Goal: Check status: Check status

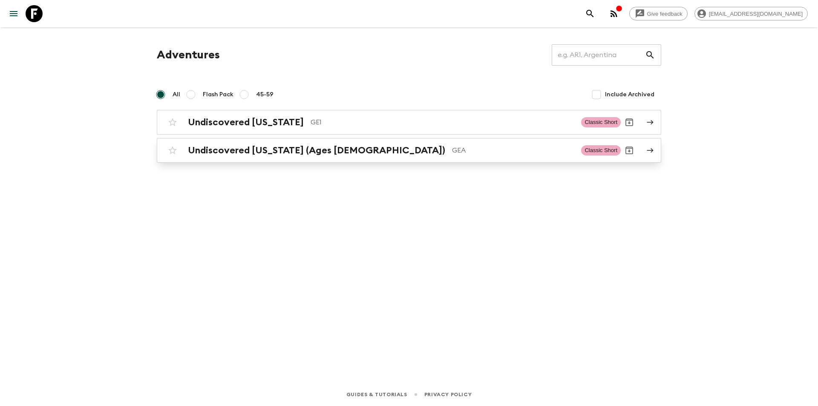
click at [243, 157] on div "Undiscovered [US_STATE] (Ages [DEMOGRAPHIC_DATA]) GEA Classic Short" at bounding box center [392, 150] width 457 height 17
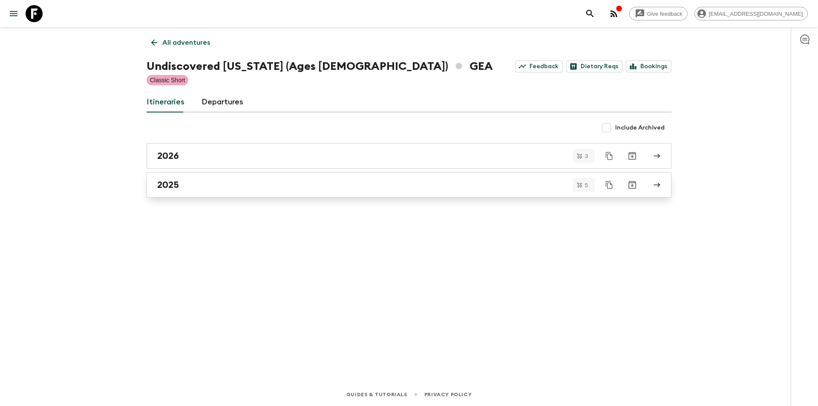
click at [182, 182] on div "2025" at bounding box center [401, 184] width 488 height 11
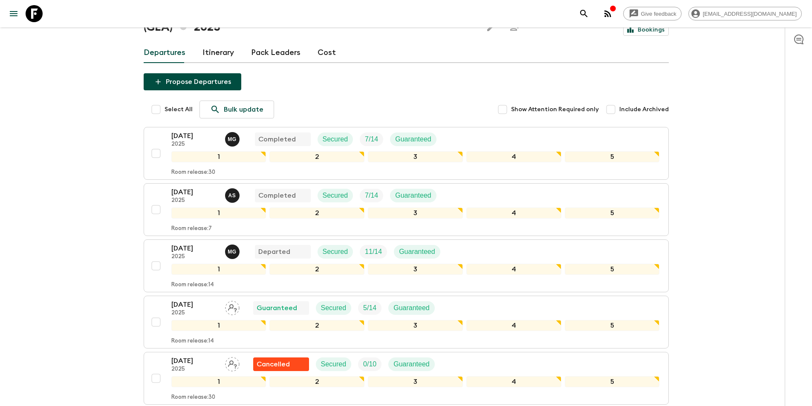
scroll to position [115, 0]
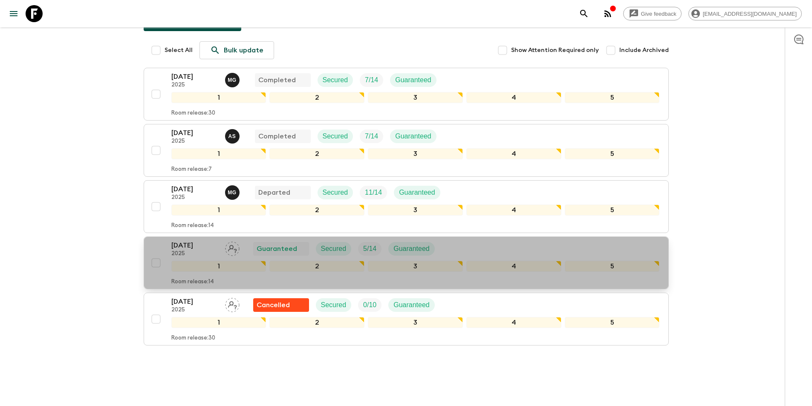
click at [178, 240] on p "[DATE]" at bounding box center [194, 245] width 47 height 10
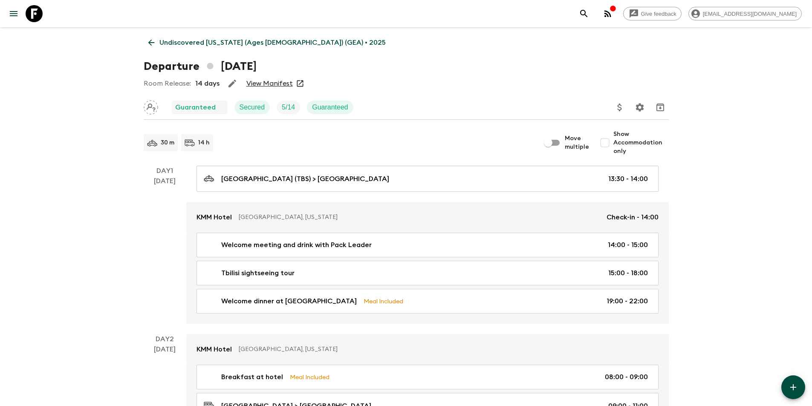
click at [262, 81] on link "View Manifest" at bounding box center [269, 83] width 46 height 9
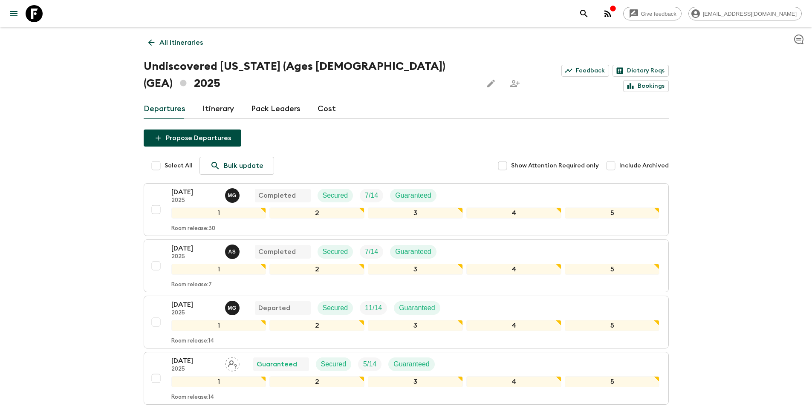
click at [159, 39] on link "All itineraries" at bounding box center [176, 42] width 64 height 17
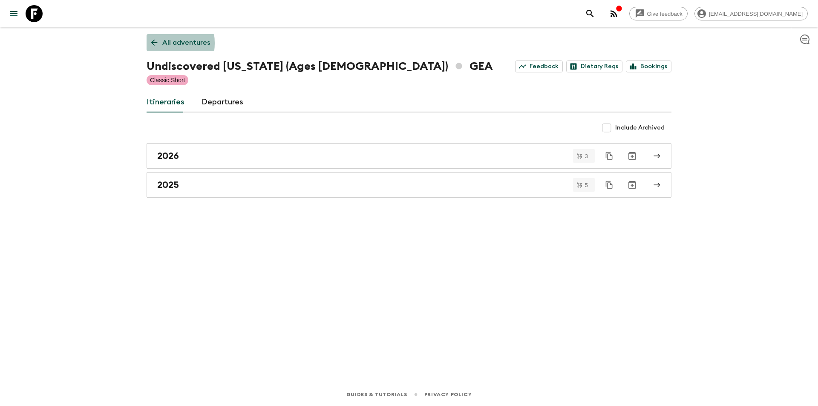
click at [154, 43] on icon at bounding box center [154, 42] width 9 height 9
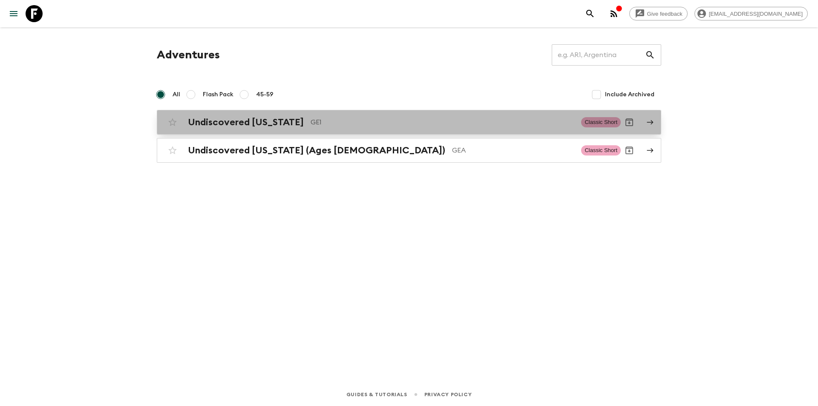
click at [212, 130] on div "Undiscovered [US_STATE] GE1 Classic Short" at bounding box center [392, 122] width 457 height 17
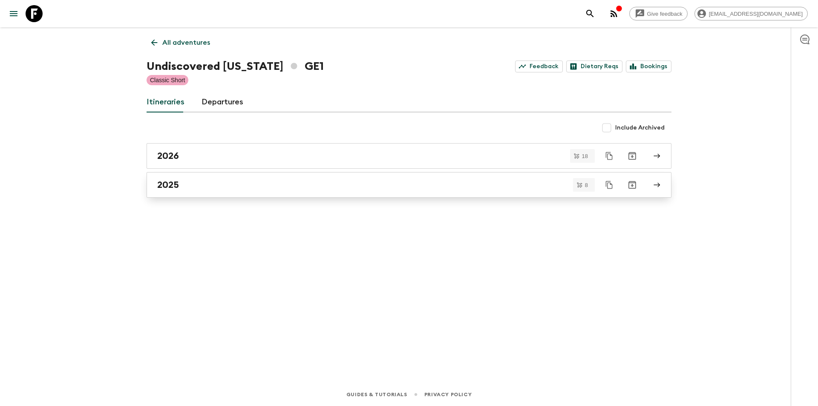
click at [176, 182] on h2 "2025" at bounding box center [168, 184] width 22 height 11
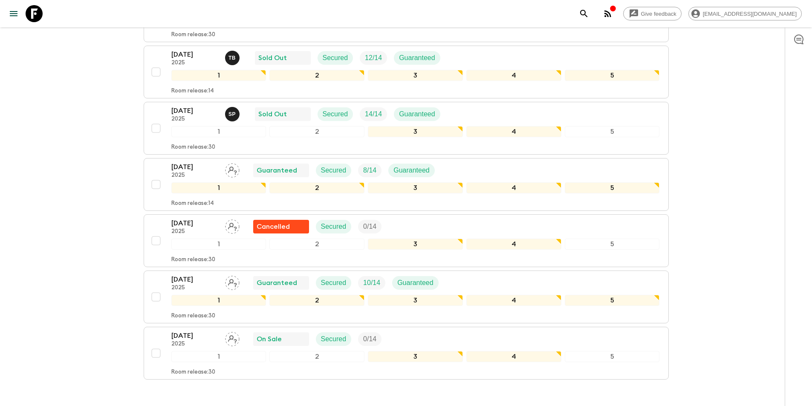
scroll to position [156, 0]
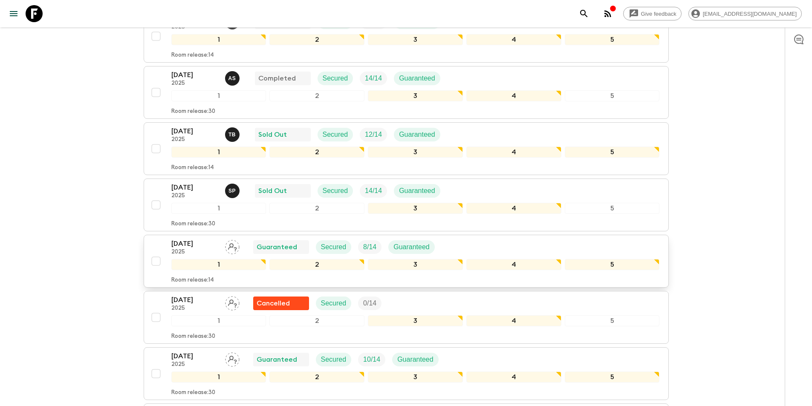
click at [187, 247] on p "[DATE]" at bounding box center [194, 244] width 47 height 10
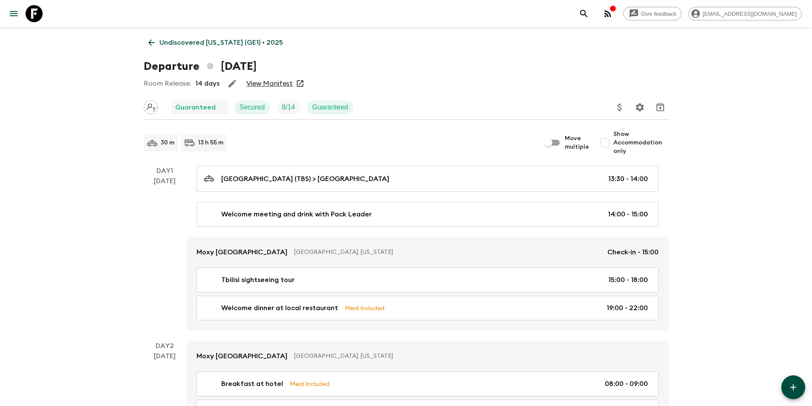
click at [253, 81] on link "View Manifest" at bounding box center [269, 83] width 46 height 9
